Goal: Task Accomplishment & Management: Manage account settings

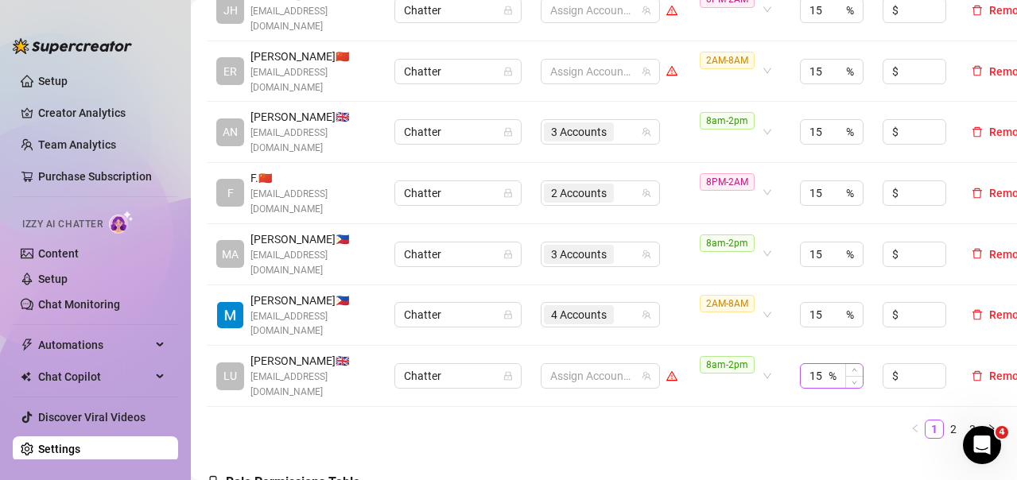
scroll to position [716, 0]
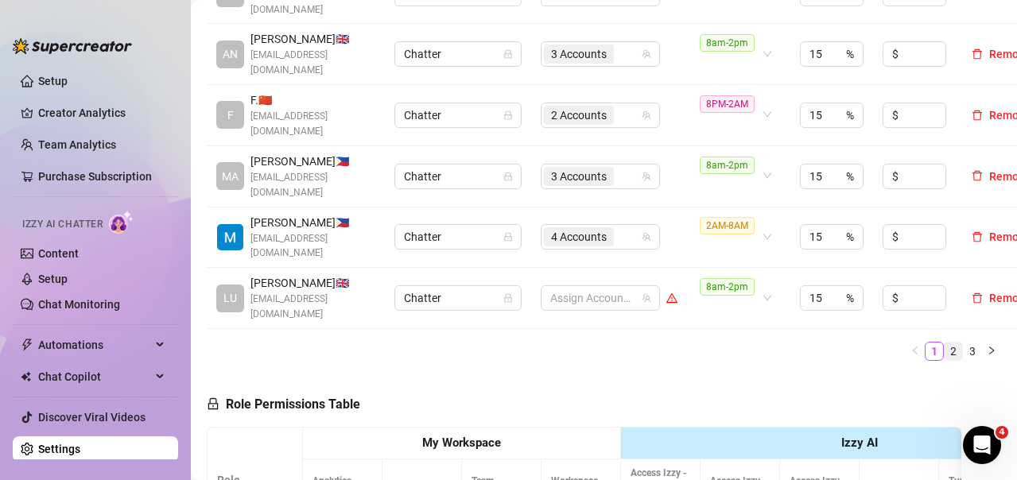
click at [945, 343] on link "2" at bounding box center [954, 352] width 18 height 18
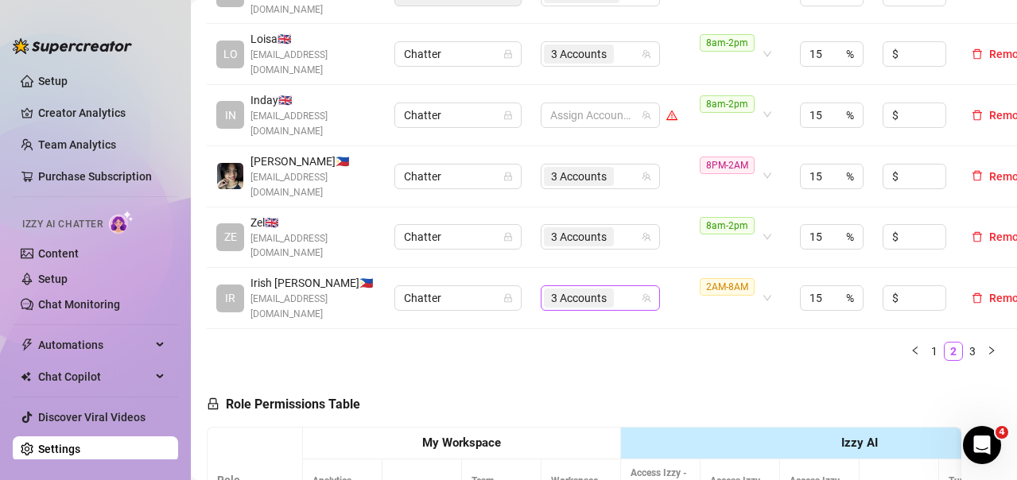
click at [624, 287] on div "3 Accounts" at bounding box center [592, 298] width 96 height 22
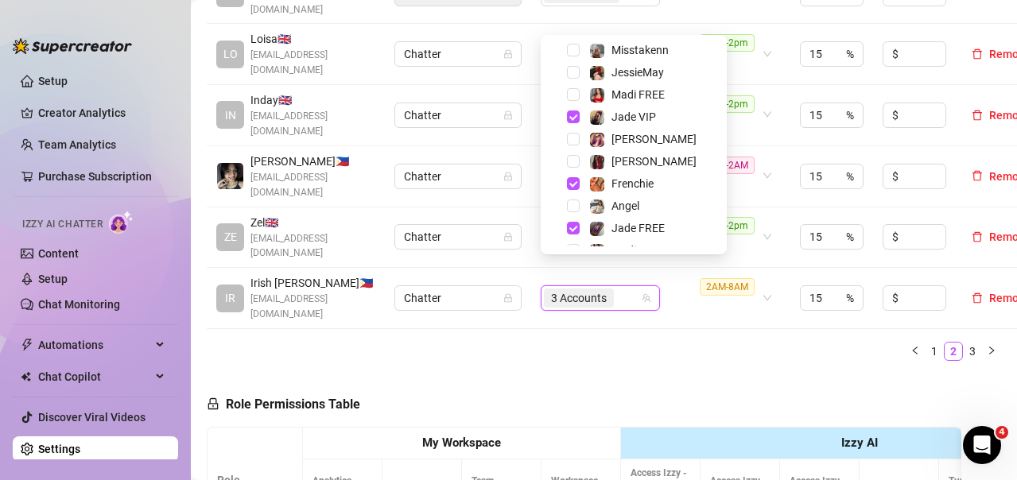
scroll to position [153, 0]
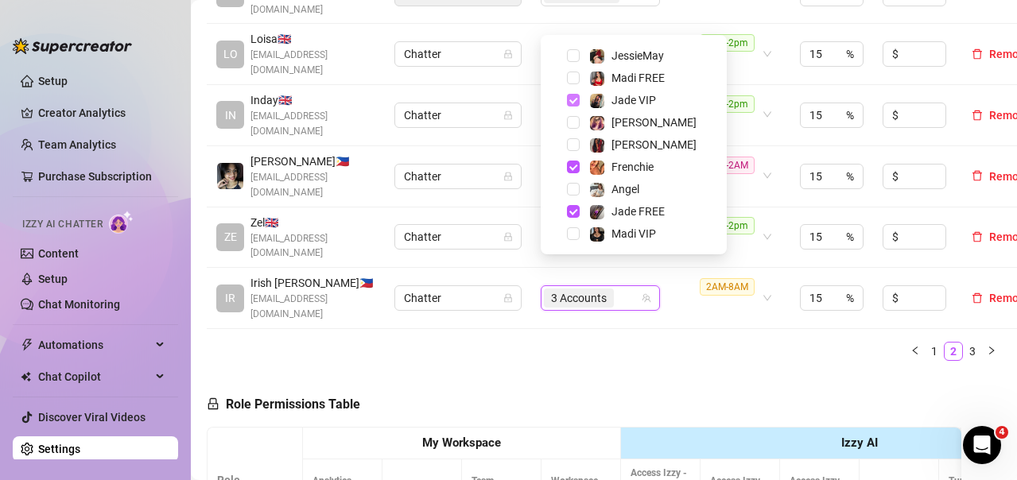
click at [570, 99] on span "Select tree node" at bounding box center [573, 100] width 13 height 13
click at [574, 210] on span "Select tree node" at bounding box center [573, 211] width 13 height 13
click at [635, 308] on div "Name Role Configure Permissions Creator accounts Tags Commission (%) Hourly rat…" at bounding box center [604, 16] width 795 height 691
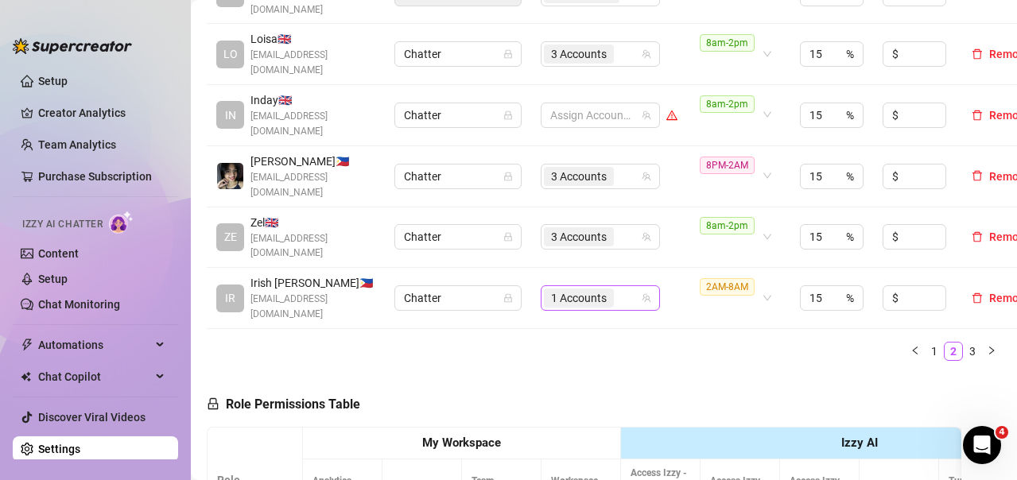
click at [632, 287] on div "1 Accounts" at bounding box center [592, 298] width 96 height 22
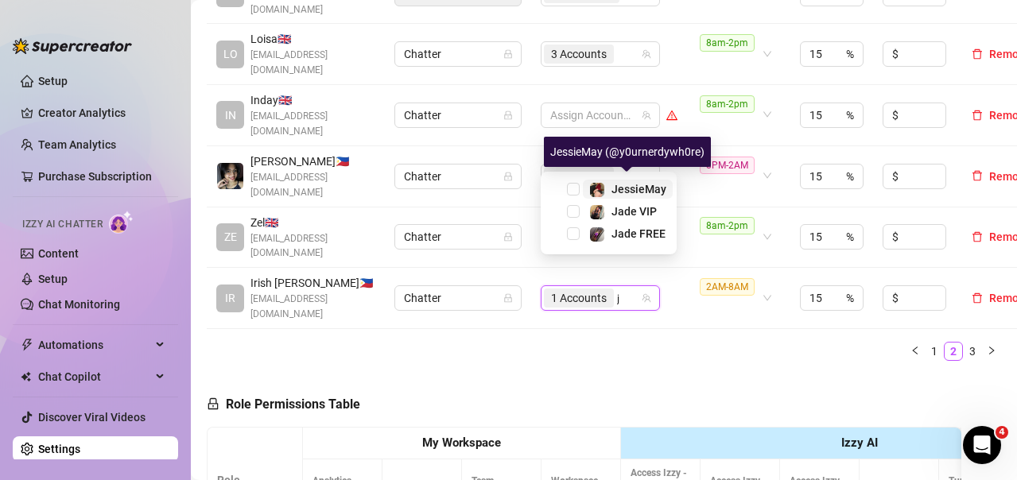
scroll to position [0, 0]
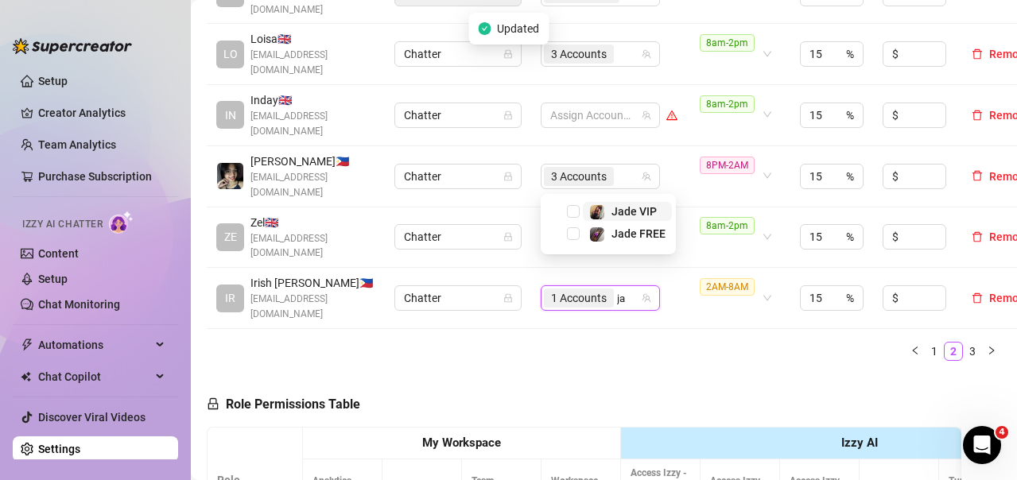
type input "jad"
click at [570, 211] on span "Select tree node" at bounding box center [573, 211] width 13 height 13
type input "ja"
click at [573, 228] on span "Select tree node" at bounding box center [573, 234] width 13 height 13
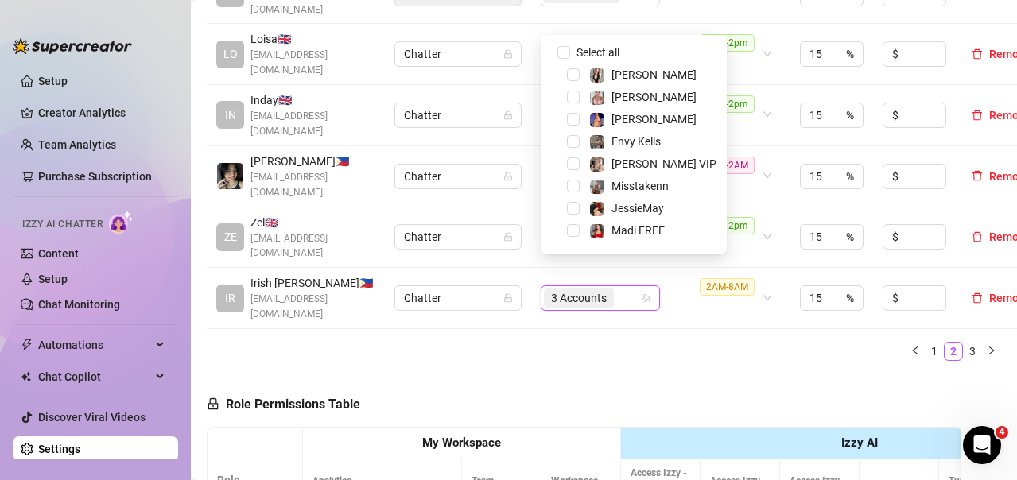
click at [694, 342] on ul "1 2 3" at bounding box center [604, 351] width 795 height 19
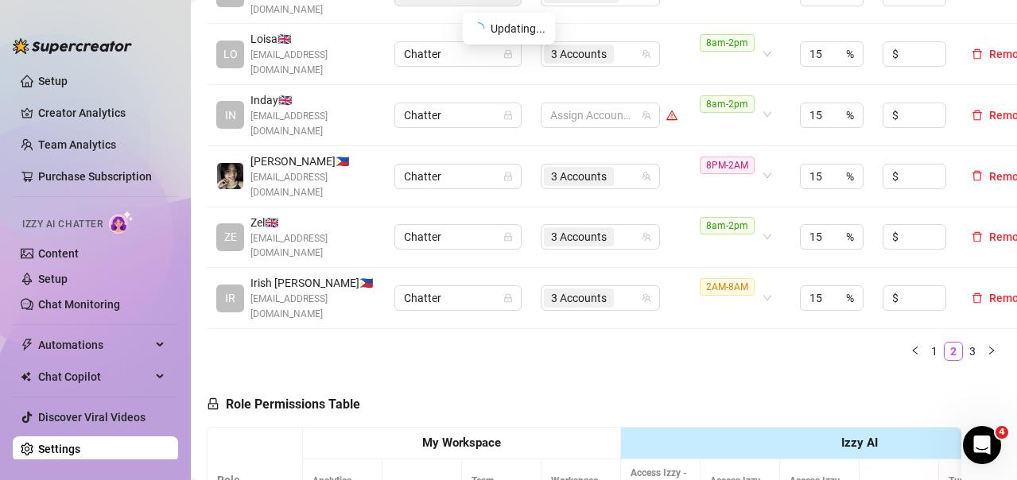
click at [695, 342] on ul "1 2 3" at bounding box center [604, 351] width 795 height 19
